Goal: Obtain resource: Download file/media

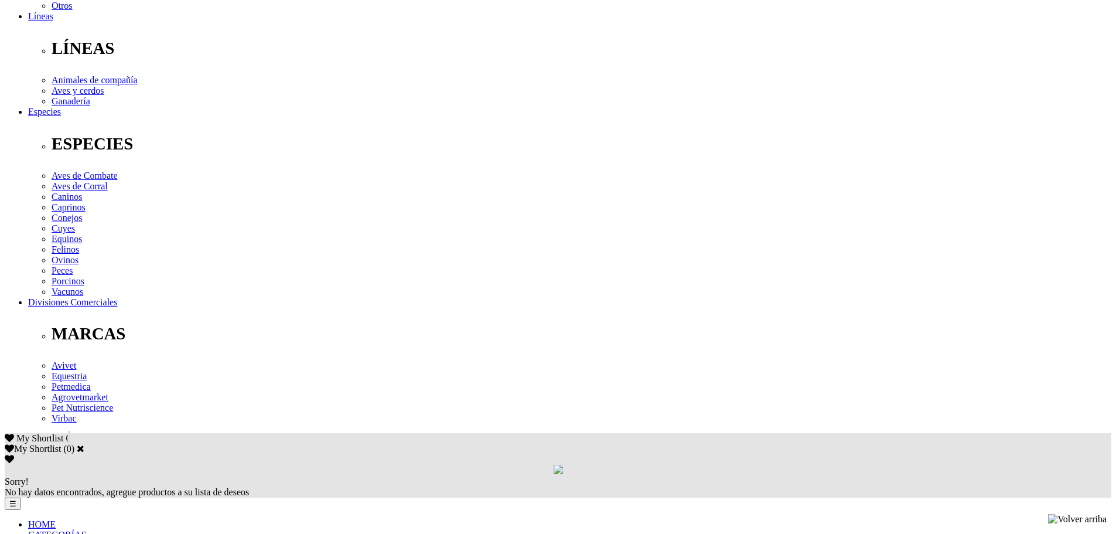
scroll to position [440, 0]
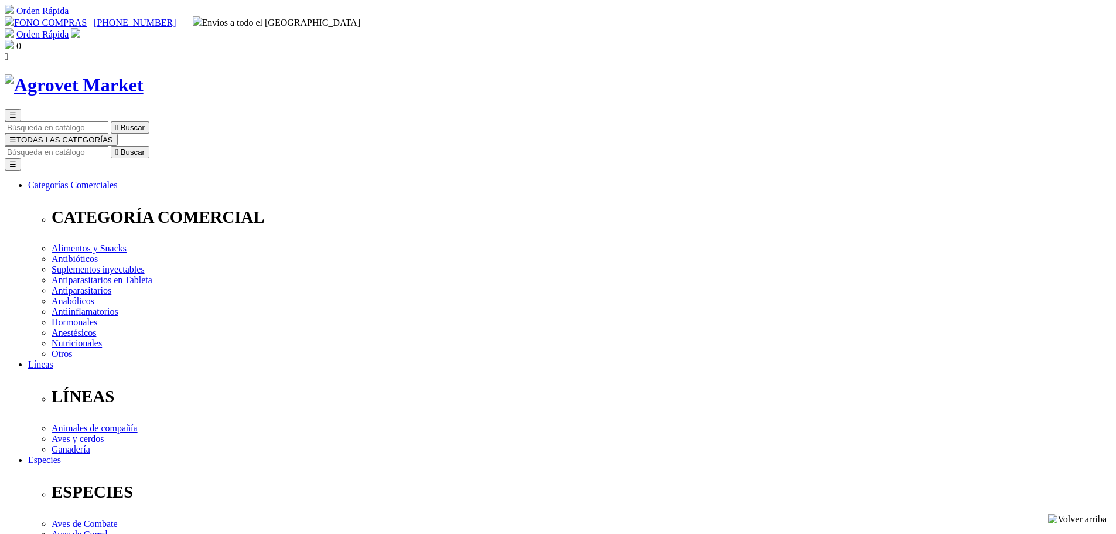
select select "0"
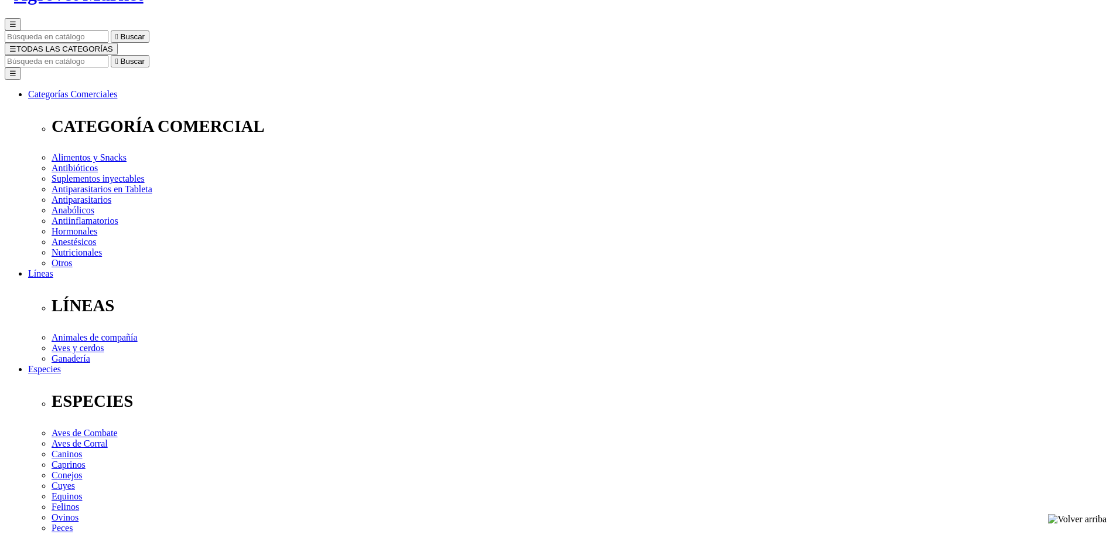
scroll to position [59, 0]
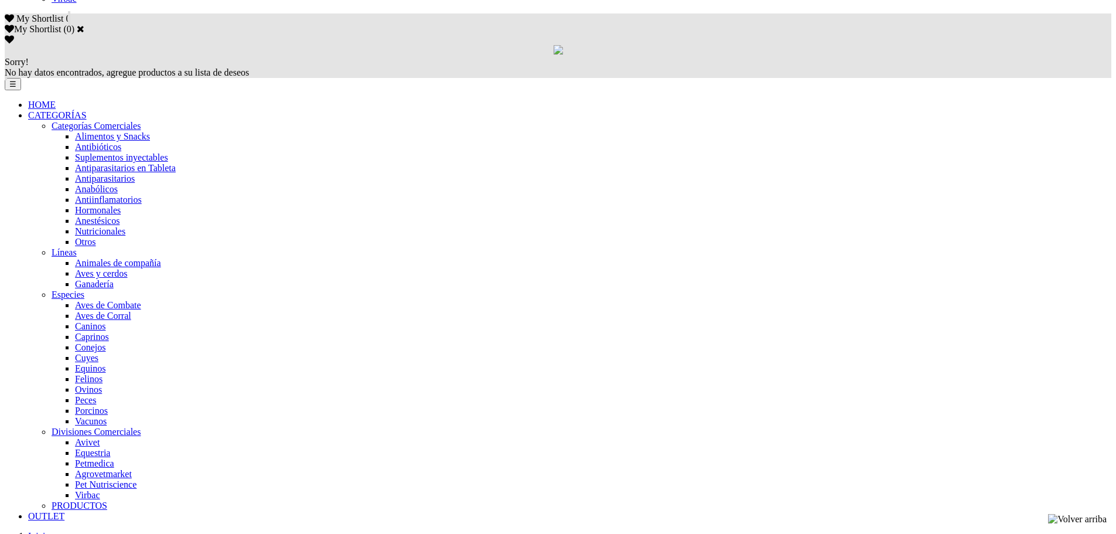
scroll to position [769, 0]
